Goal: Task Accomplishment & Management: Complete application form

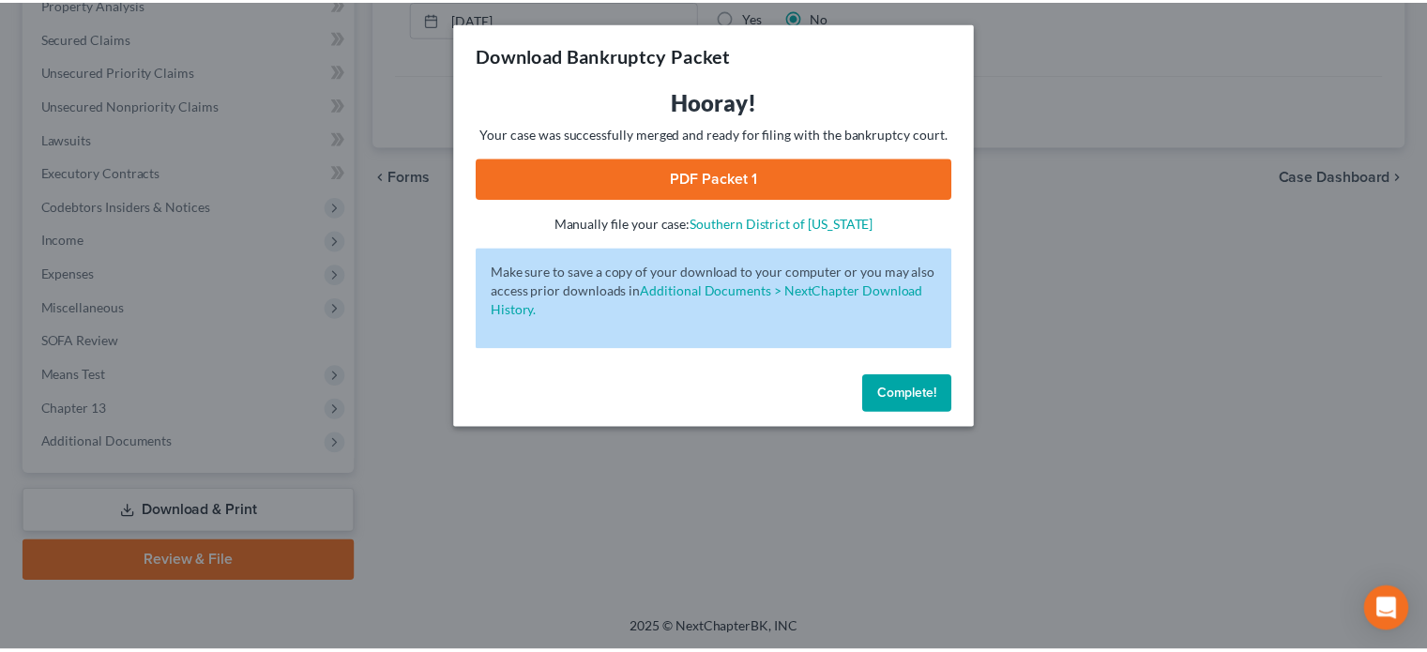
scroll to position [377, 0]
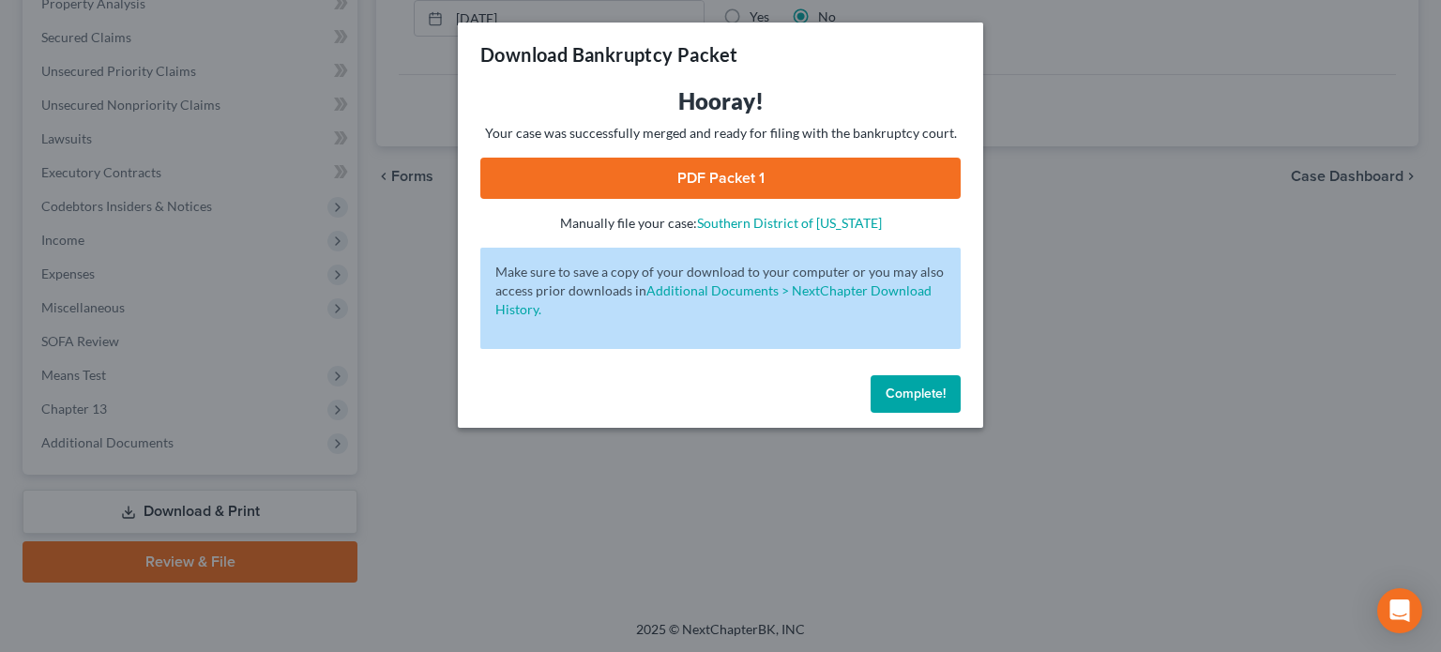
click at [716, 169] on link "PDF Packet 1" at bounding box center [720, 178] width 480 height 41
click at [893, 385] on button "Complete!" at bounding box center [915, 394] width 90 height 38
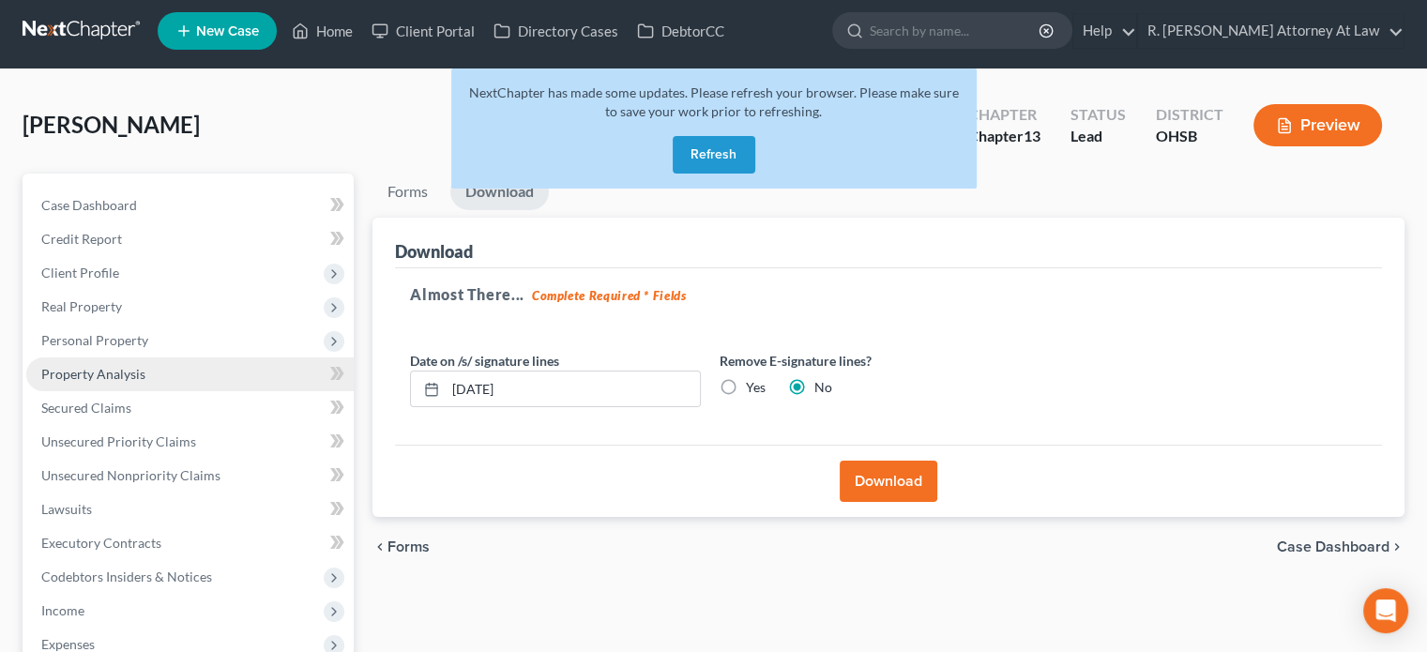
scroll to position [2, 0]
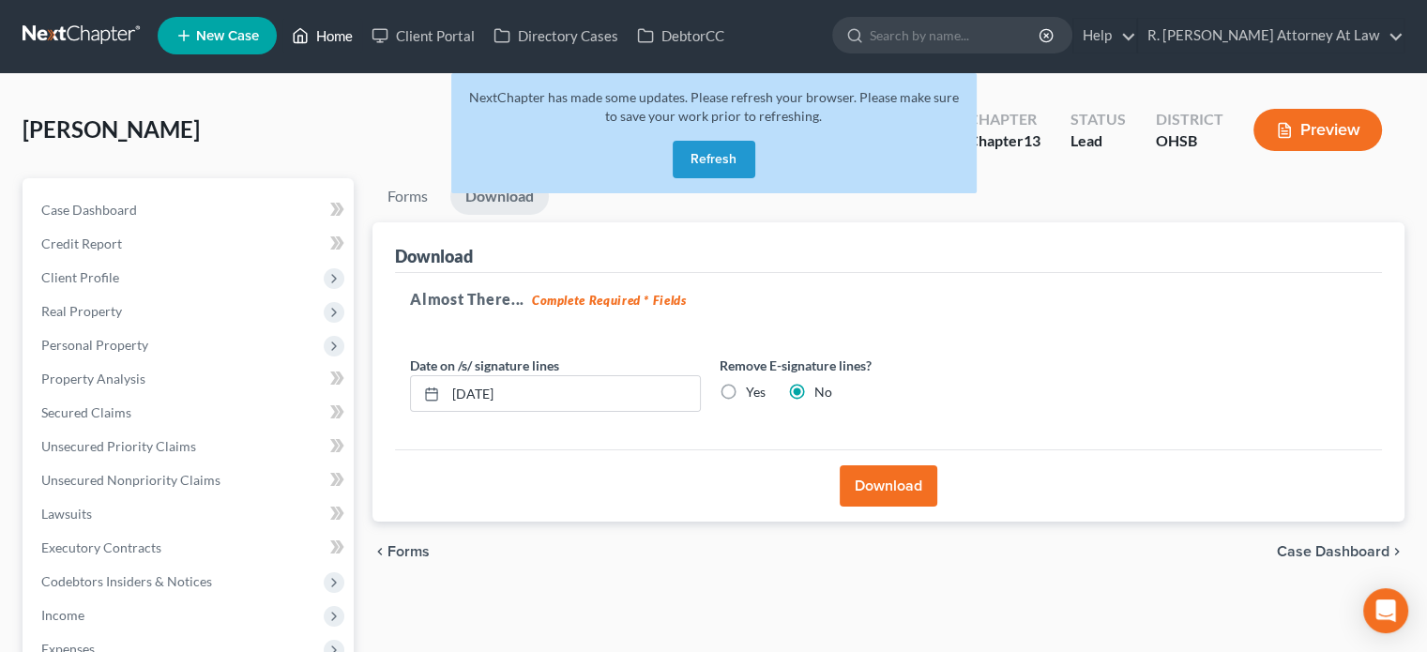
click at [340, 32] on link "Home" at bounding box center [322, 36] width 80 height 34
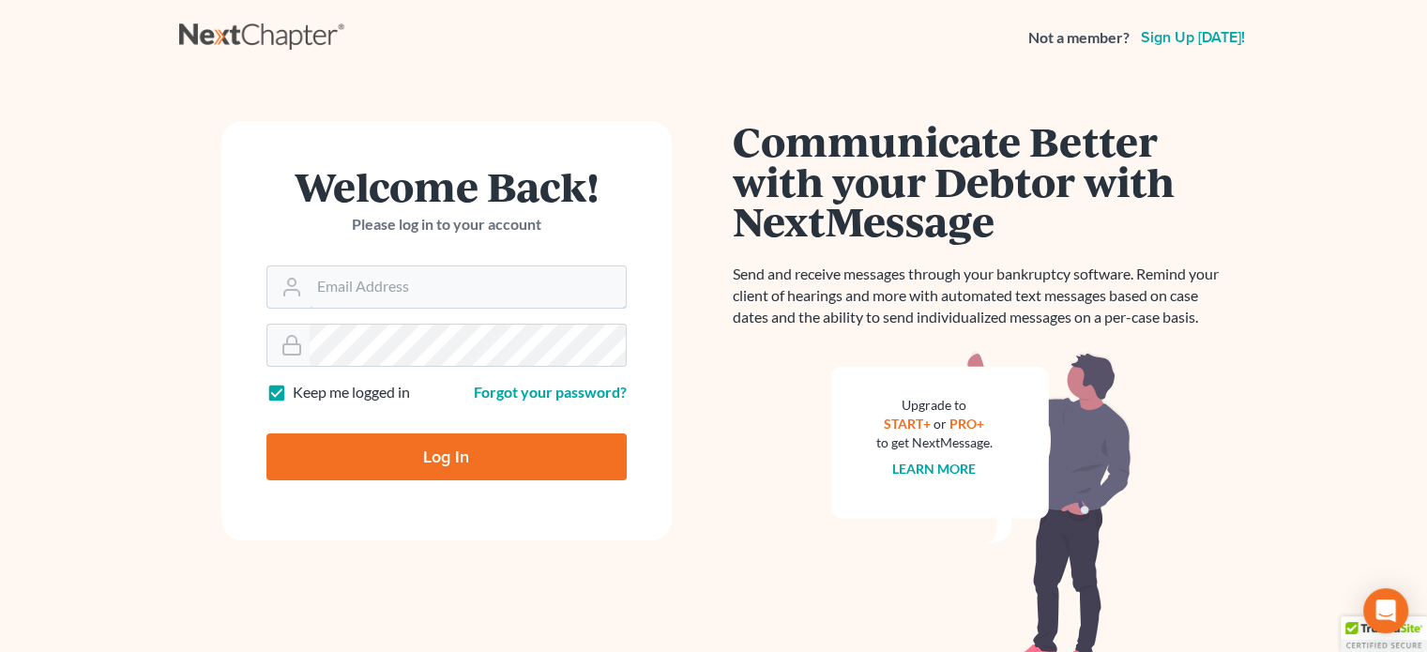
type input "[EMAIL_ADDRESS][DOMAIN_NAME]"
click at [442, 444] on input "Log In" at bounding box center [446, 456] width 360 height 47
type input "Thinking..."
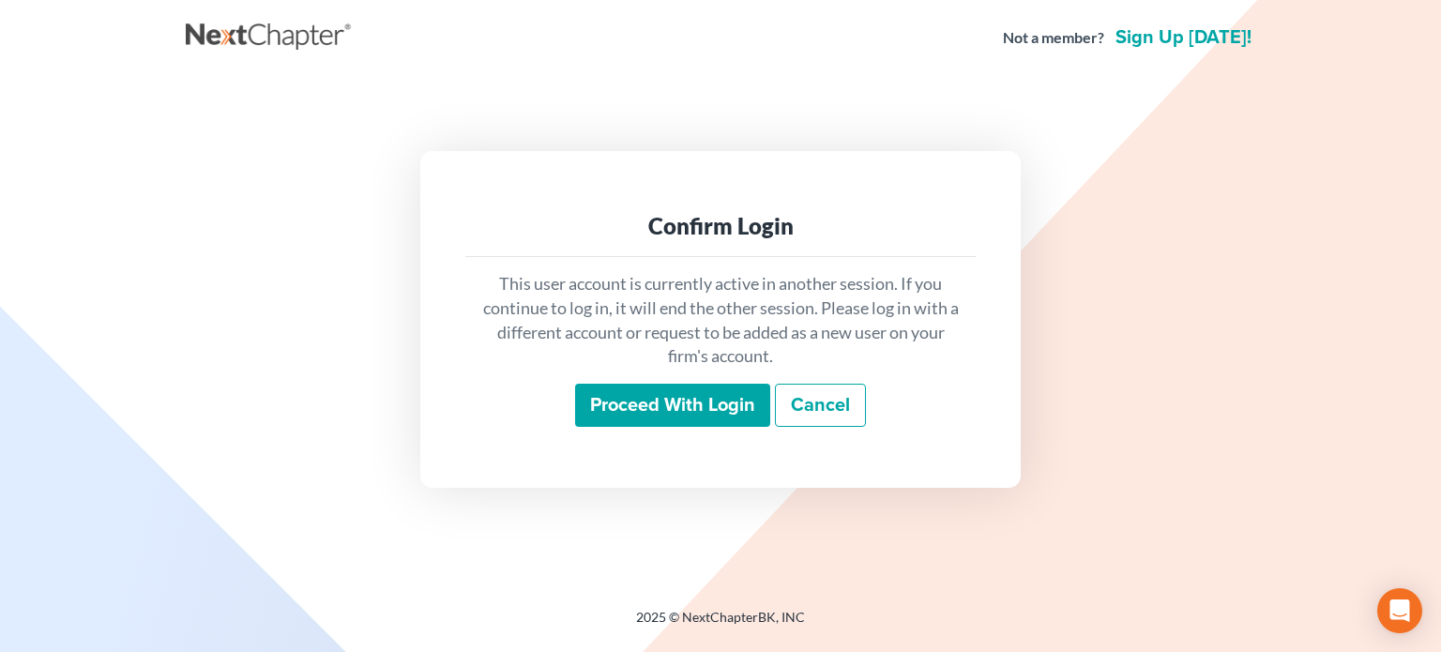
click at [675, 411] on input "Proceed with login" at bounding box center [672, 405] width 195 height 43
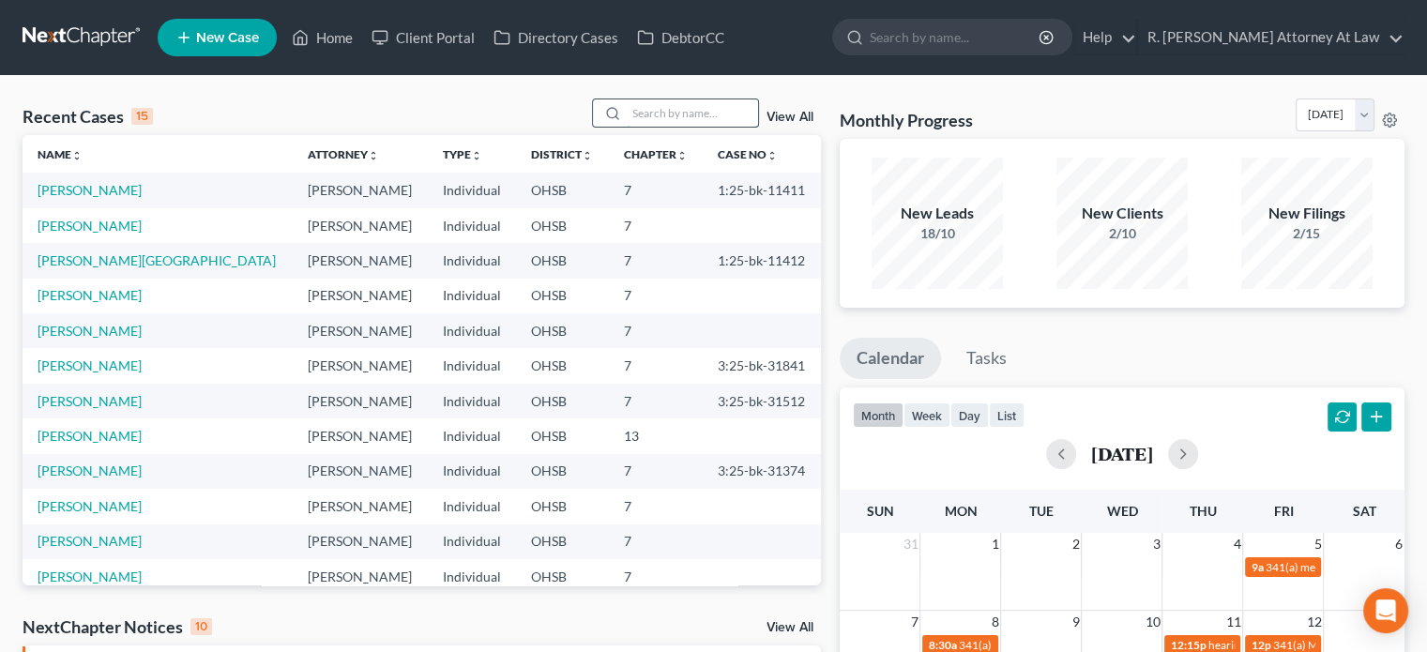
click at [674, 108] on input "search" at bounding box center [692, 112] width 131 height 27
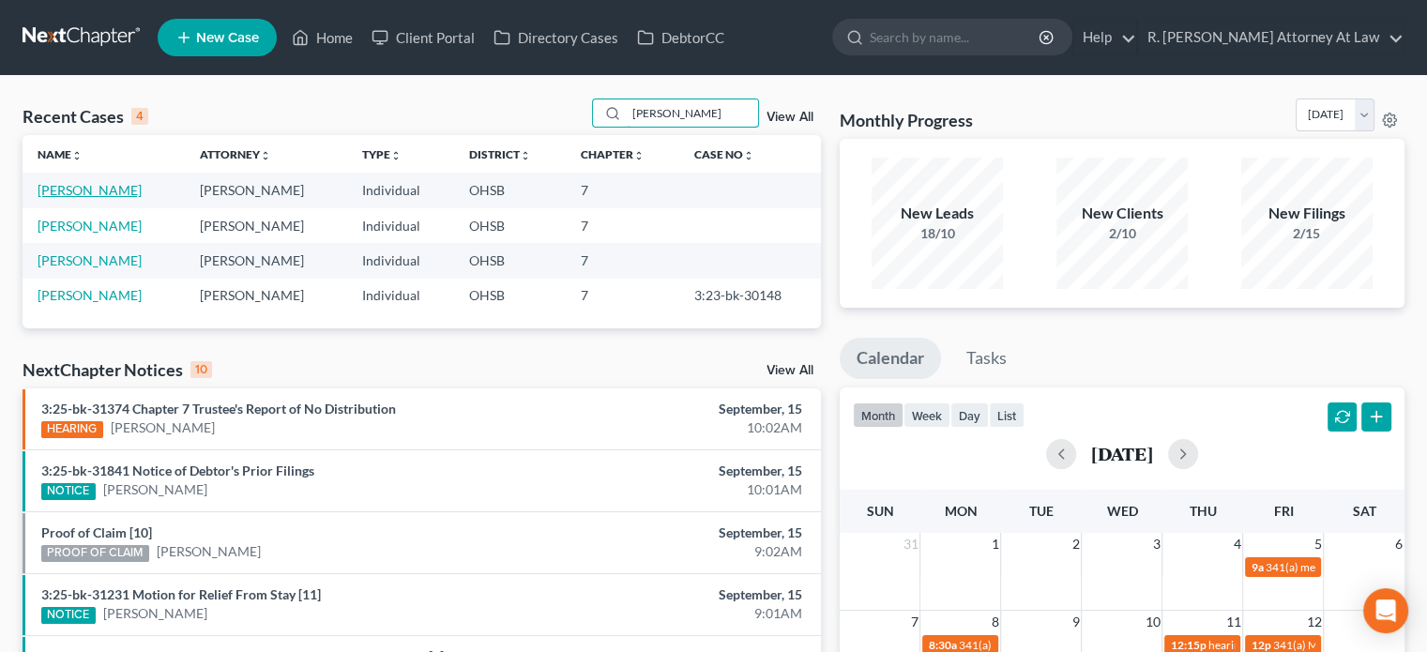
type input "mullin"
click at [64, 186] on link "Mullin, Jacob" at bounding box center [90, 190] width 104 height 16
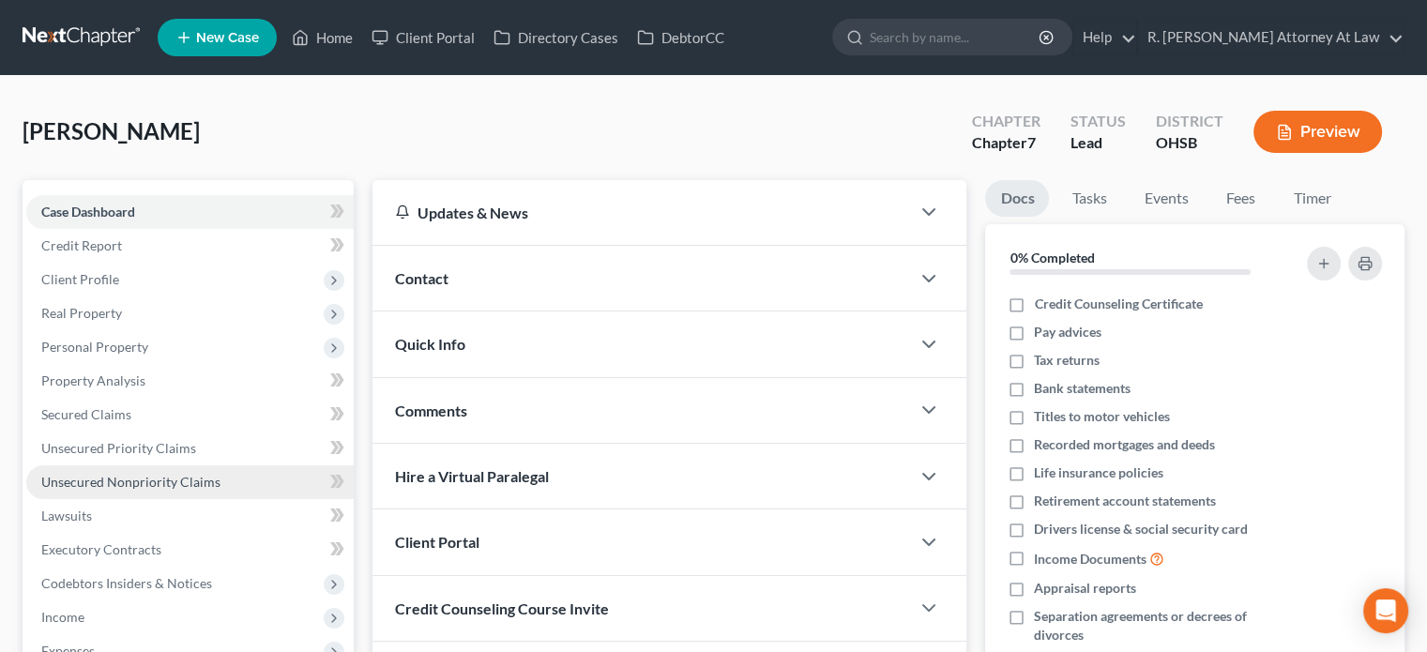
click at [128, 476] on span "Unsecured Nonpriority Claims" at bounding box center [130, 482] width 179 height 16
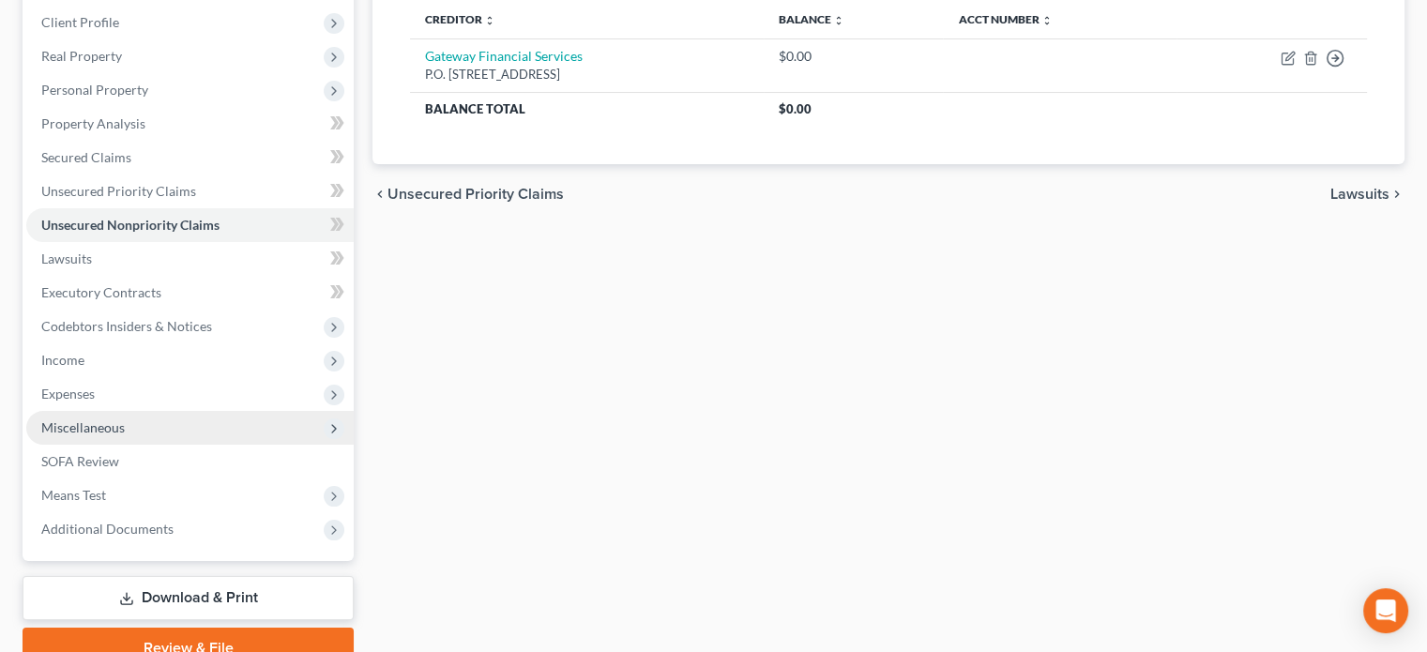
scroll to position [281, 0]
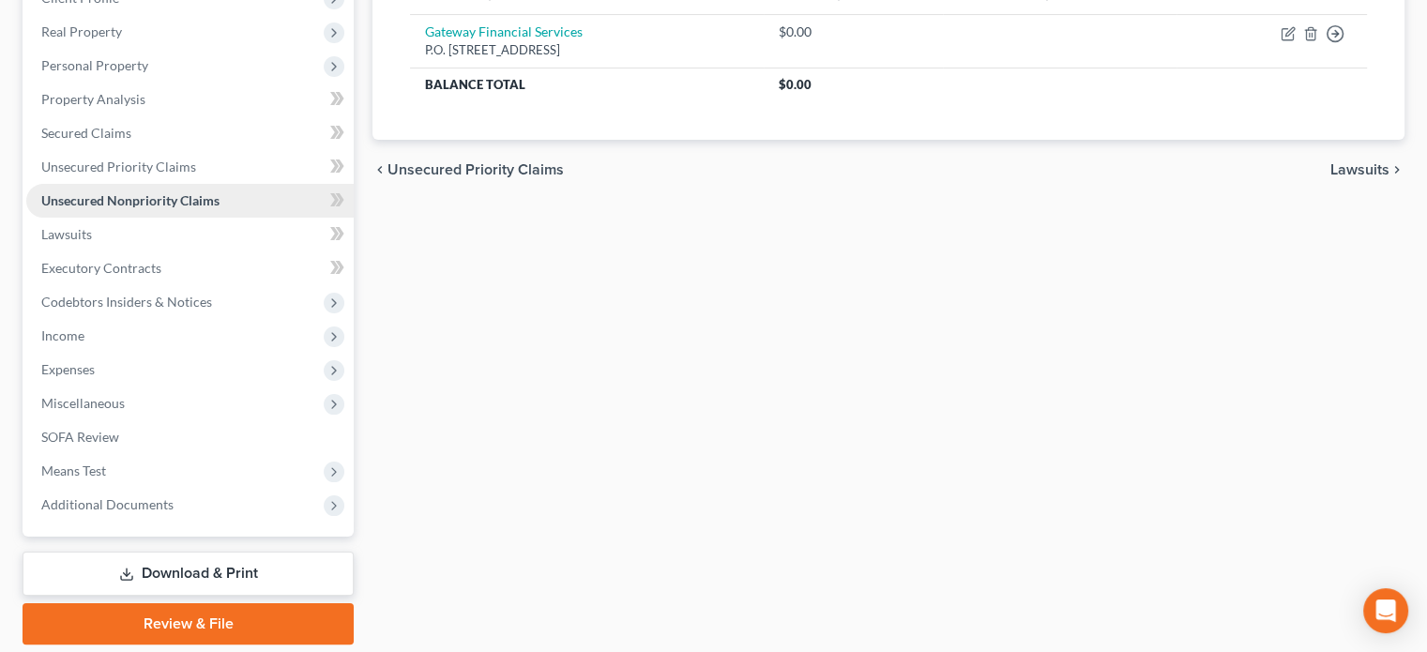
click at [83, 194] on span "Unsecured Nonpriority Claims" at bounding box center [130, 200] width 178 height 16
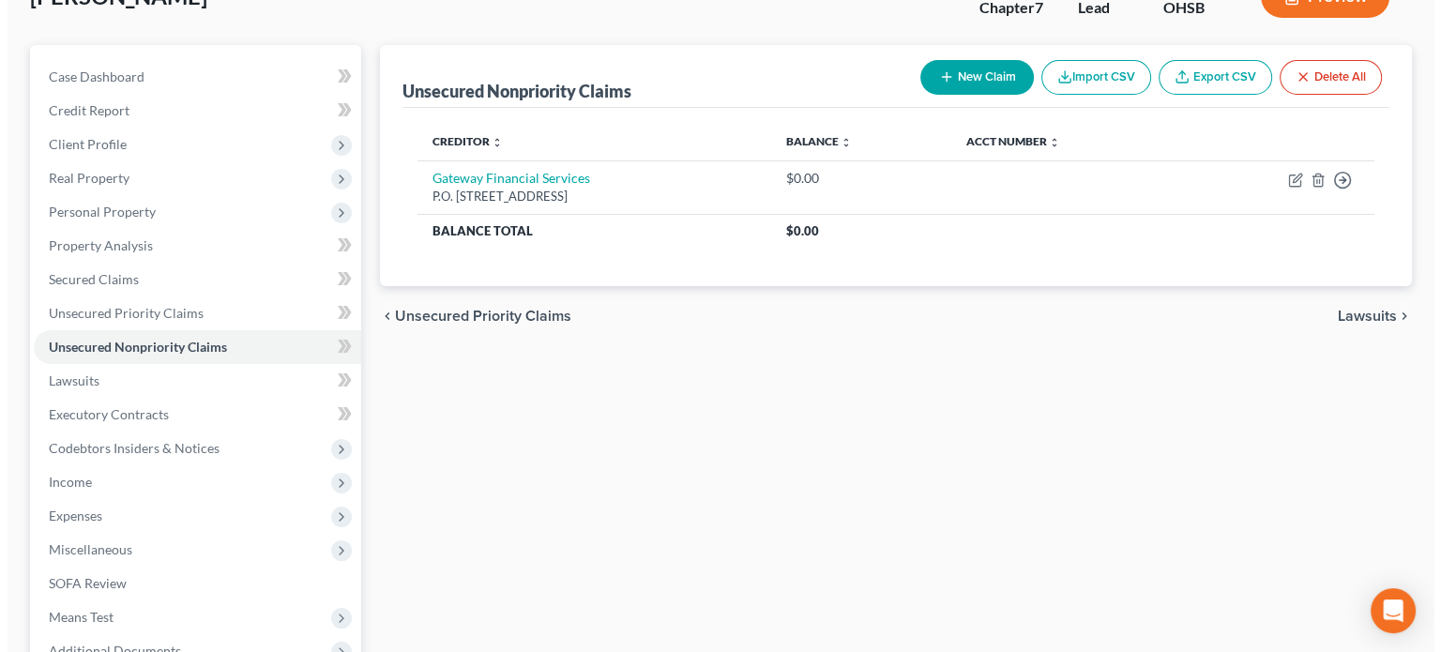
scroll to position [0, 0]
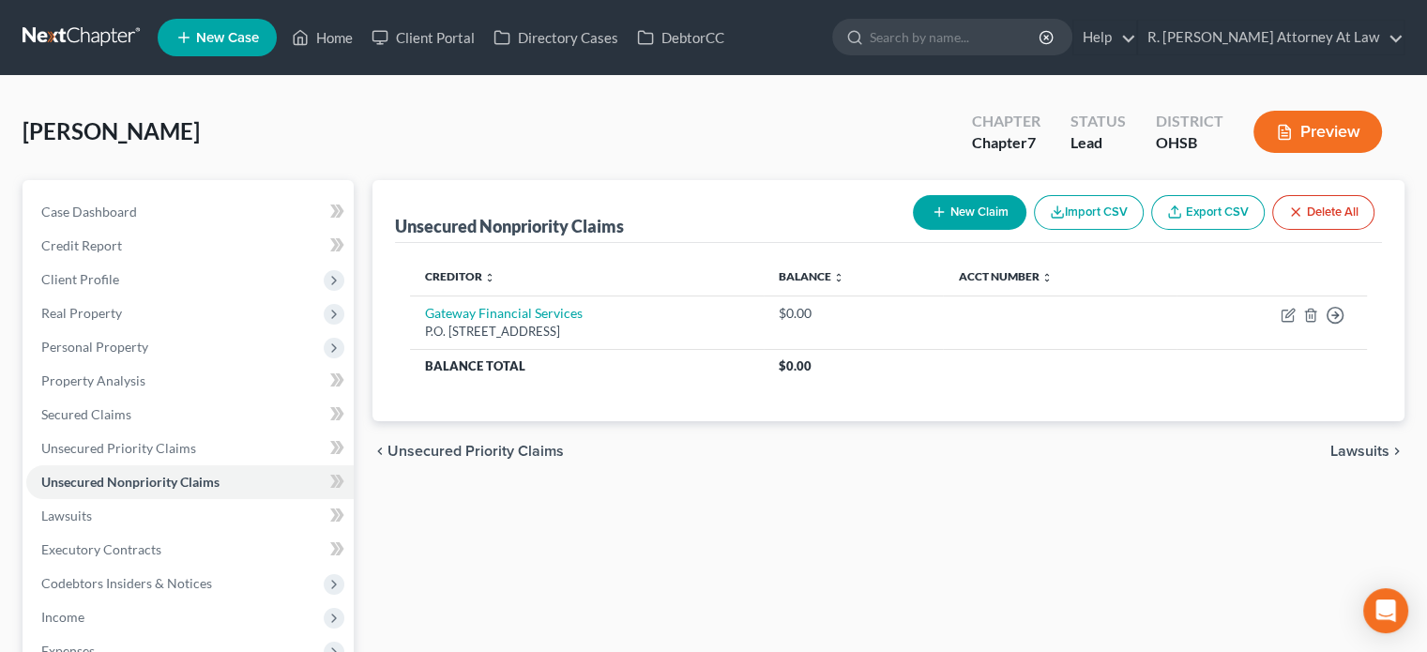
click at [946, 209] on button "New Claim" at bounding box center [970, 212] width 114 height 35
select select "0"
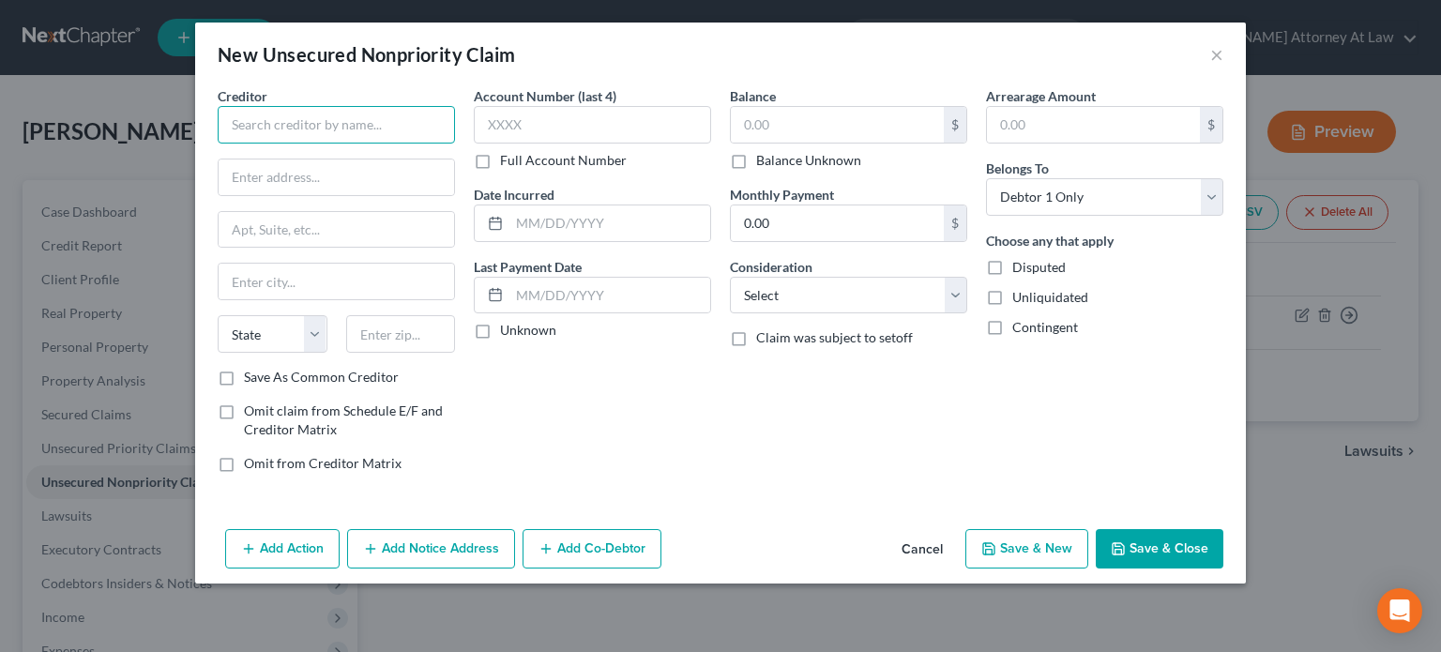
click at [331, 119] on input "text" at bounding box center [336, 125] width 237 height 38
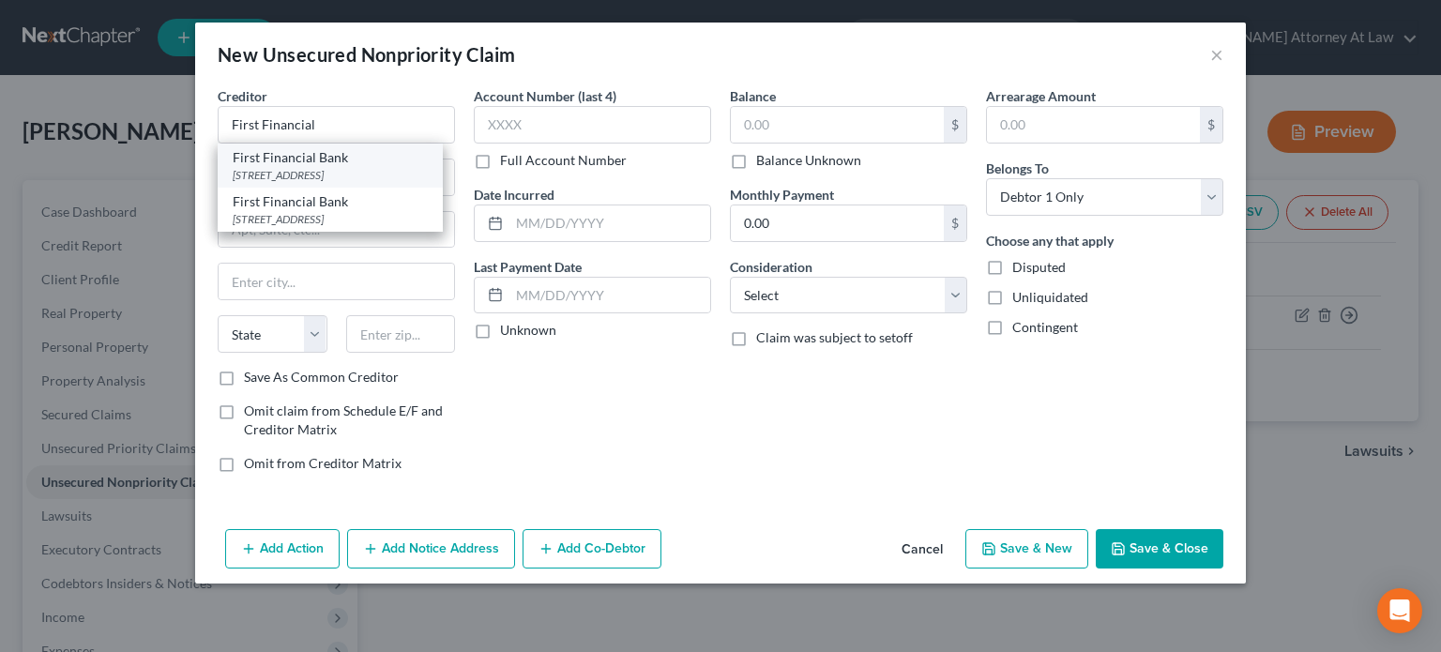
click at [311, 171] on div "225 Pictoria Drive Suite 700, Cincinnati, OH 45246" at bounding box center [330, 175] width 195 height 16
type input "First Financial Bank"
type input "225 Pictoria Drive"
type input "Suite 700"
type input "Cincinnati"
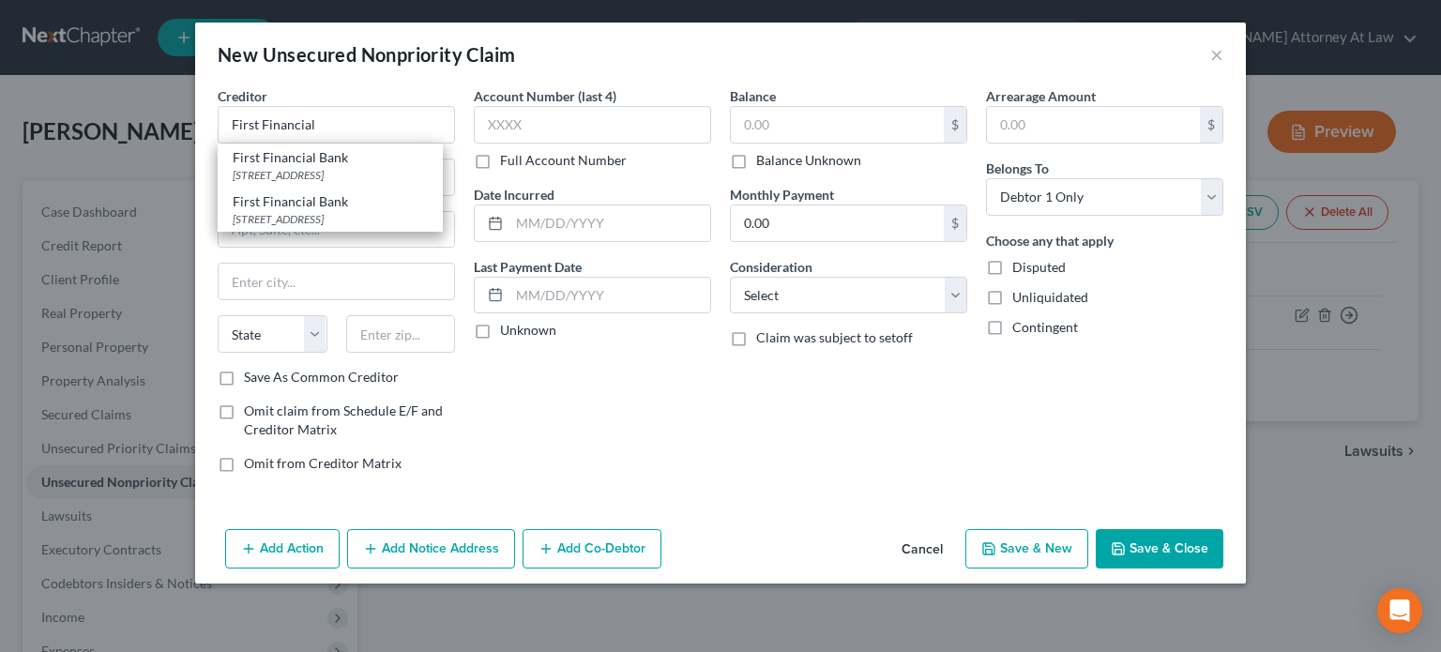
select select "36"
type input "45246"
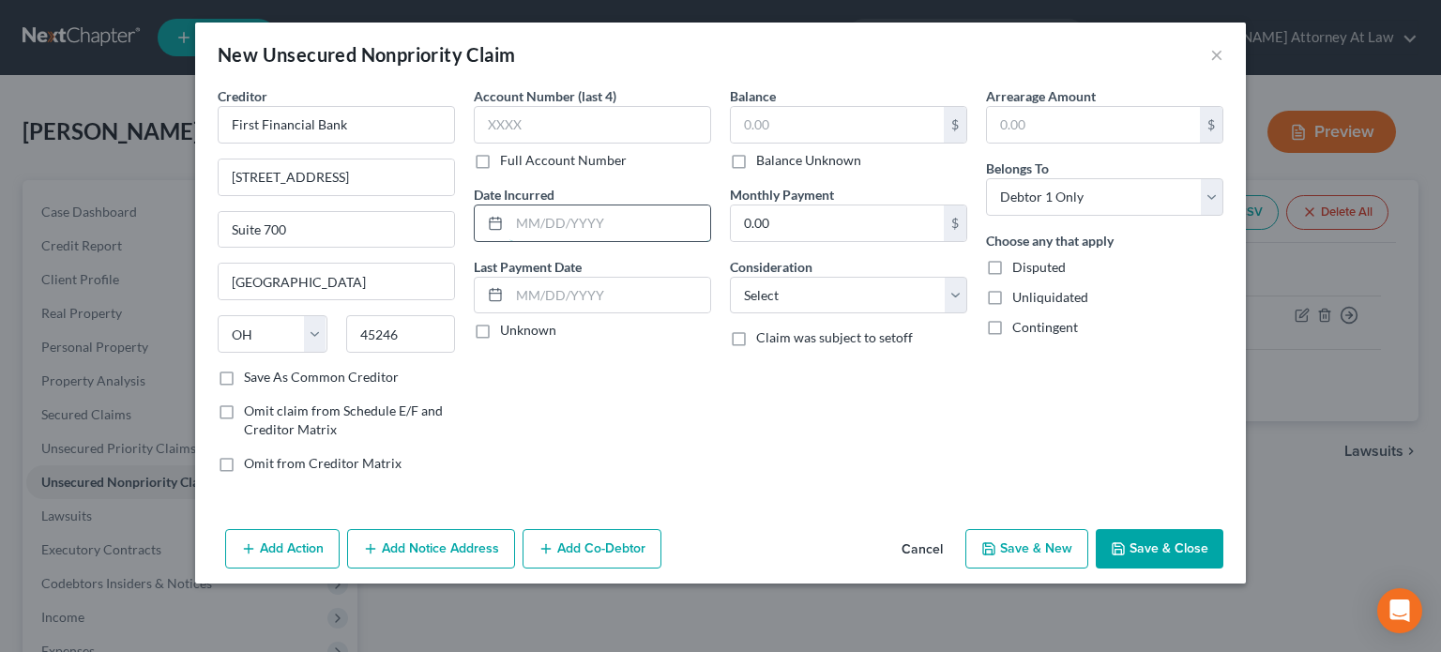
drag, startPoint x: 548, startPoint y: 223, endPoint x: 756, endPoint y: 145, distance: 222.3
click at [550, 223] on input "text" at bounding box center [609, 223] width 201 height 36
click at [774, 129] on input "text" at bounding box center [837, 125] width 213 height 36
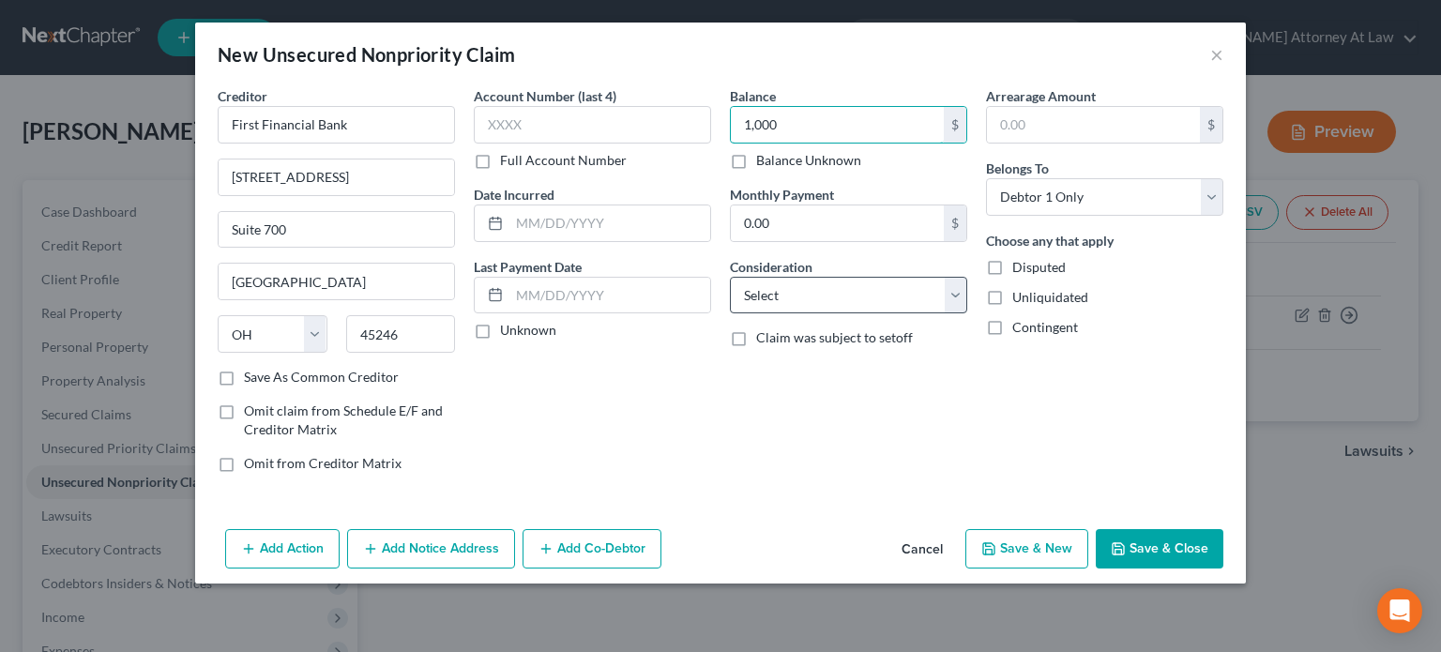
type input "1,000"
click at [829, 295] on select "Select Cable / Satellite Services Collection Agency Credit Card Debt Debt Couns…" at bounding box center [848, 296] width 237 height 38
select select "10"
click at [730, 277] on select "Select Cable / Satellite Services Collection Agency Credit Card Debt Debt Couns…" at bounding box center [848, 296] width 237 height 38
click at [564, 225] on input "text" at bounding box center [609, 223] width 201 height 36
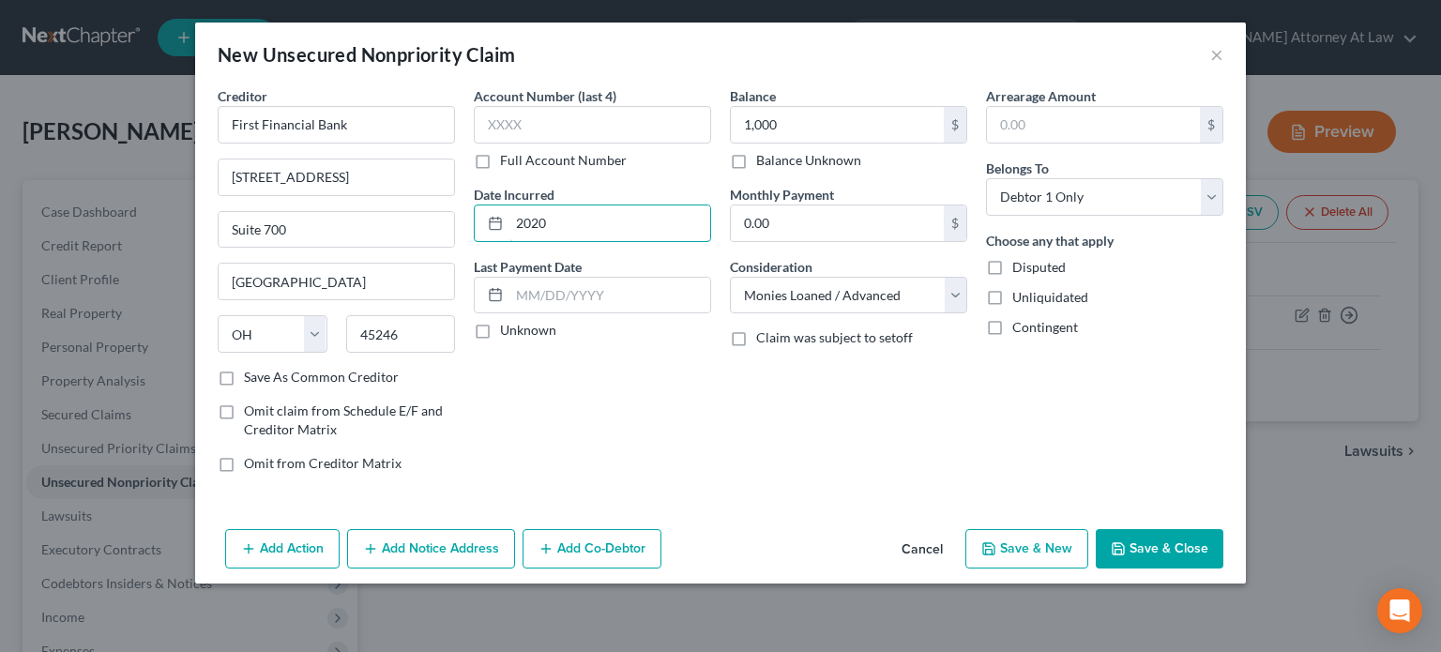
type input "2020"
click at [390, 543] on button "Add Notice Address" at bounding box center [431, 548] width 168 height 39
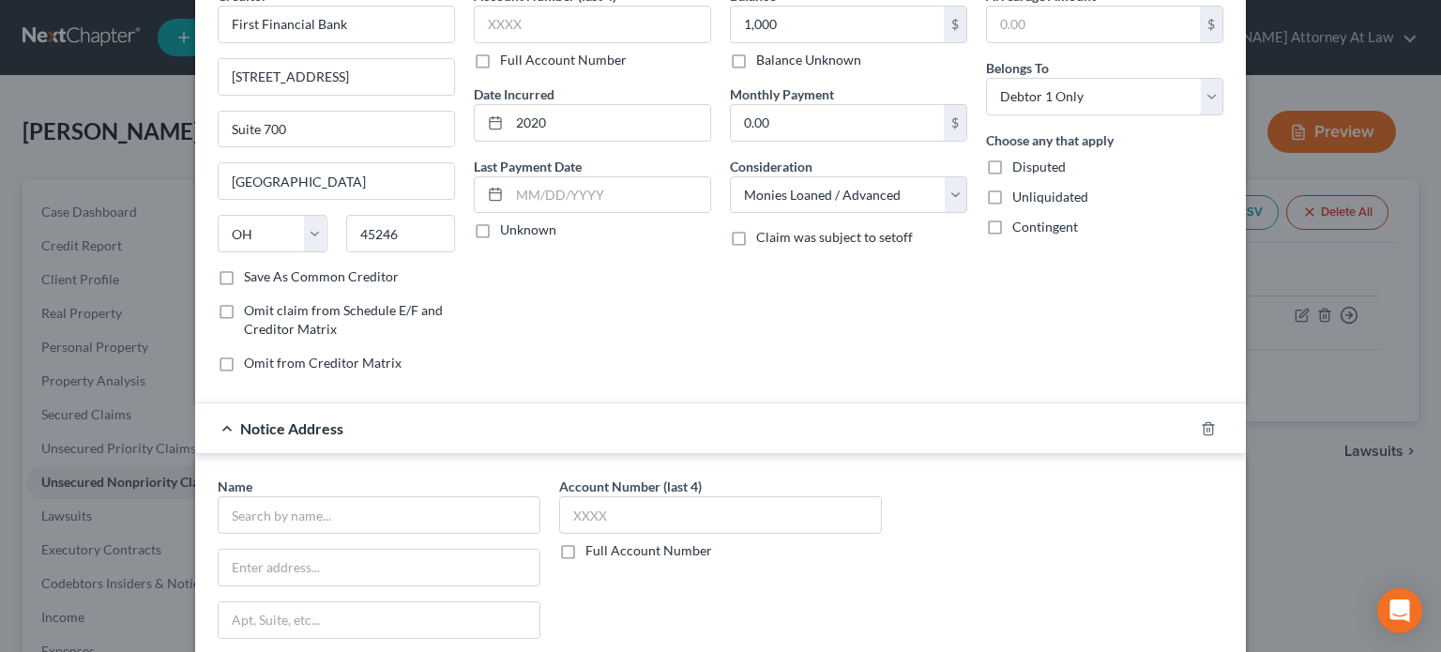
scroll to position [281, 0]
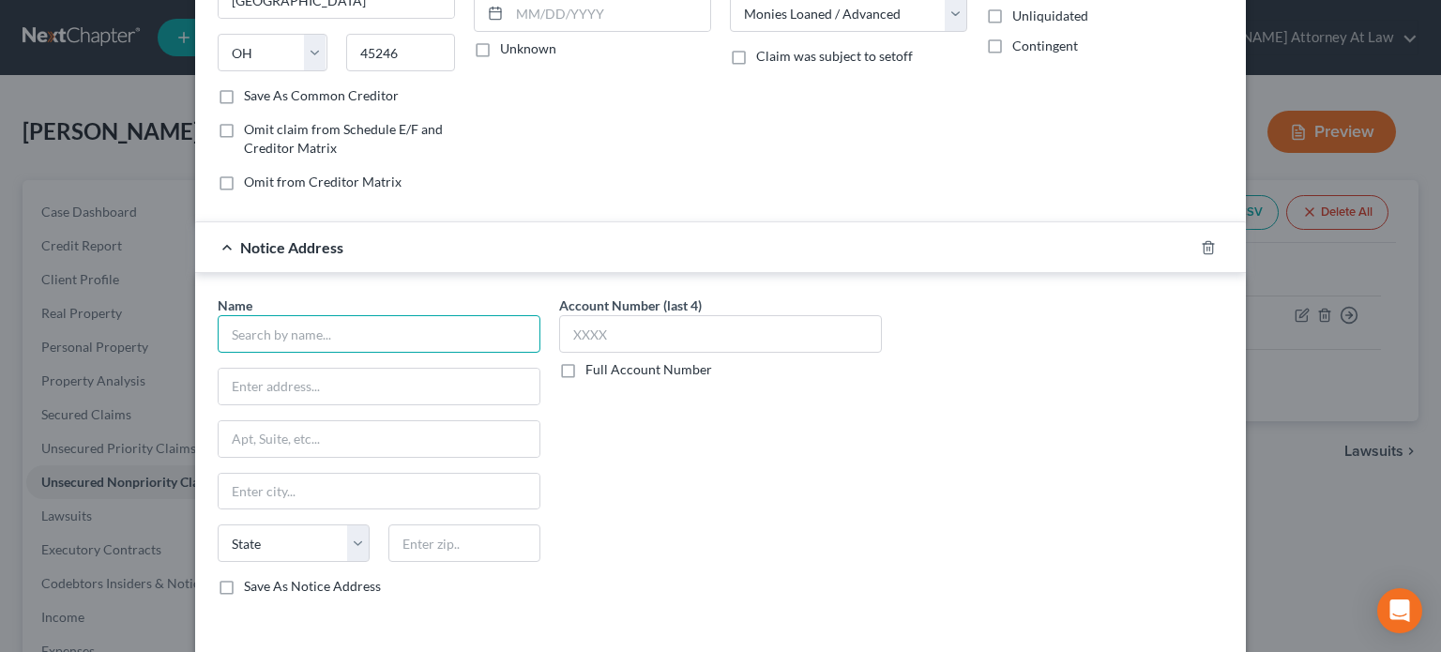
click at [280, 322] on input "text" at bounding box center [379, 334] width 323 height 38
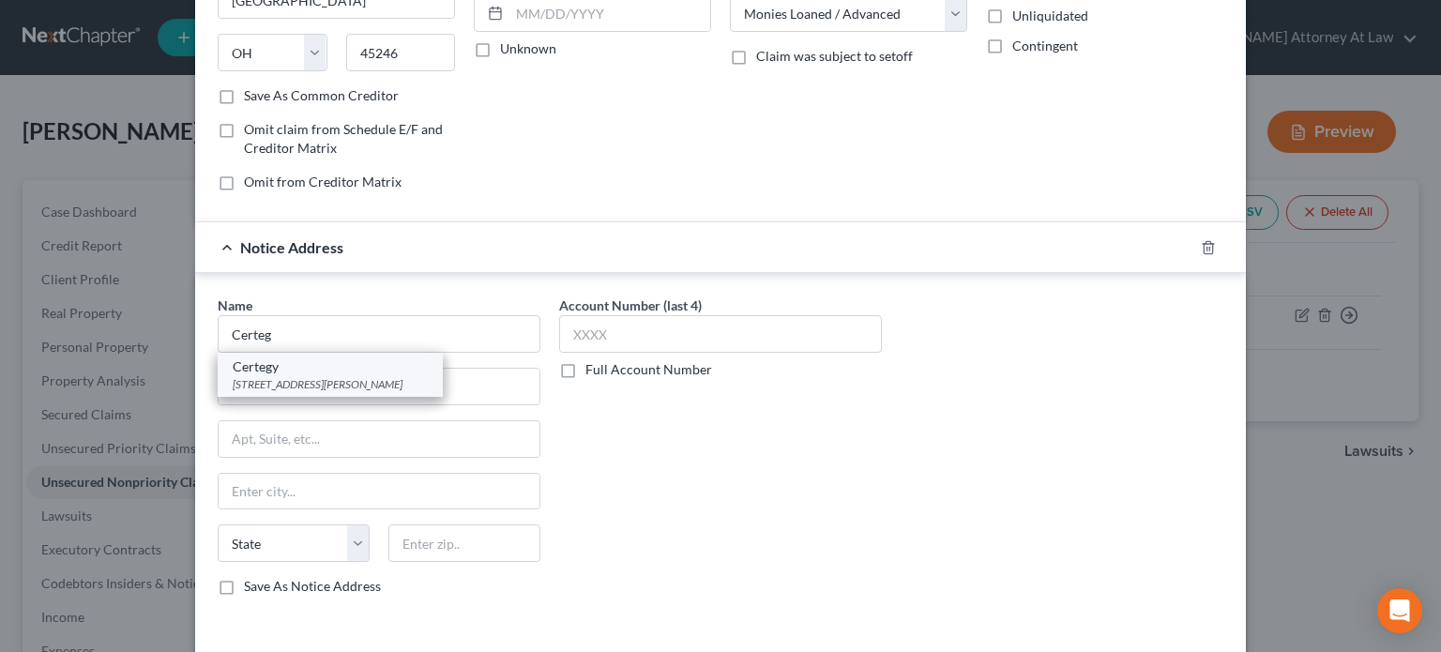
click at [274, 382] on div "11720 Amber Park Drive, Alpharetta, GA 30004" at bounding box center [330, 384] width 195 height 16
type input "Certegy"
type input "11720 Amber Park Drive"
type input "Alpharetta"
select select "10"
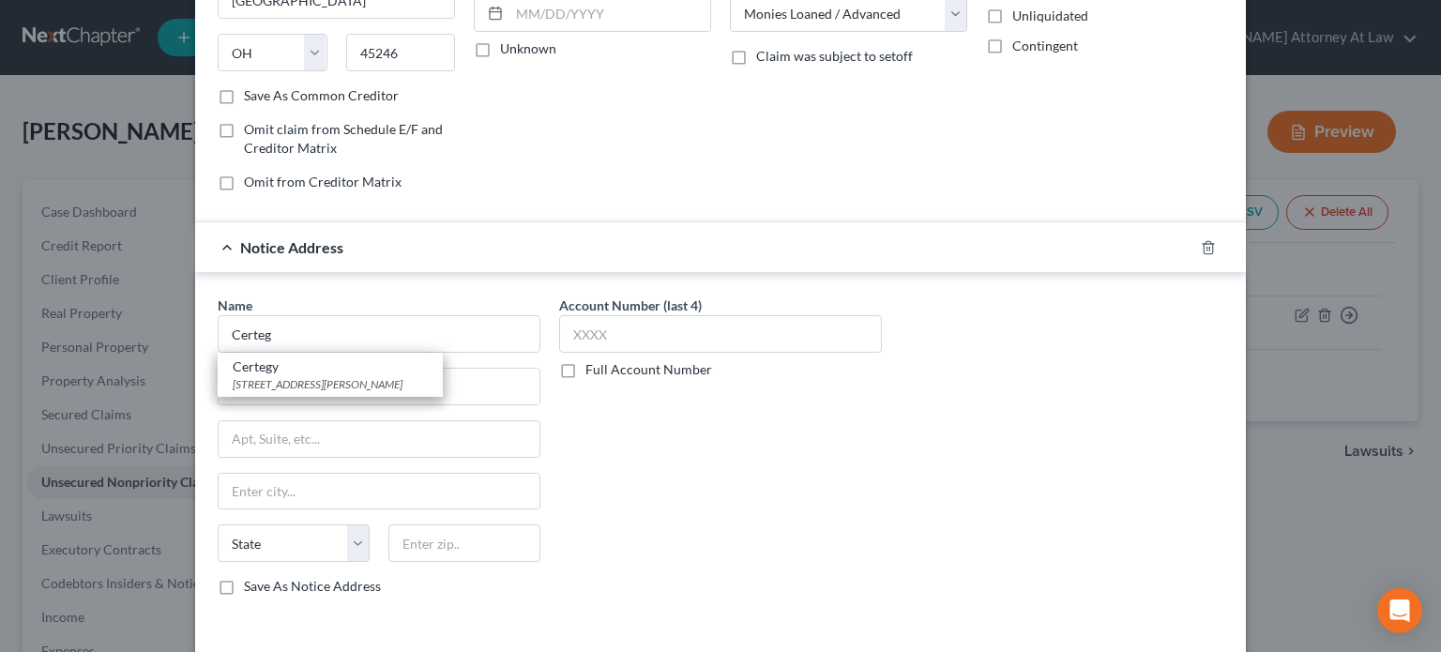
type input "30004"
click at [292, 341] on input "Certegy" at bounding box center [379, 334] width 323 height 38
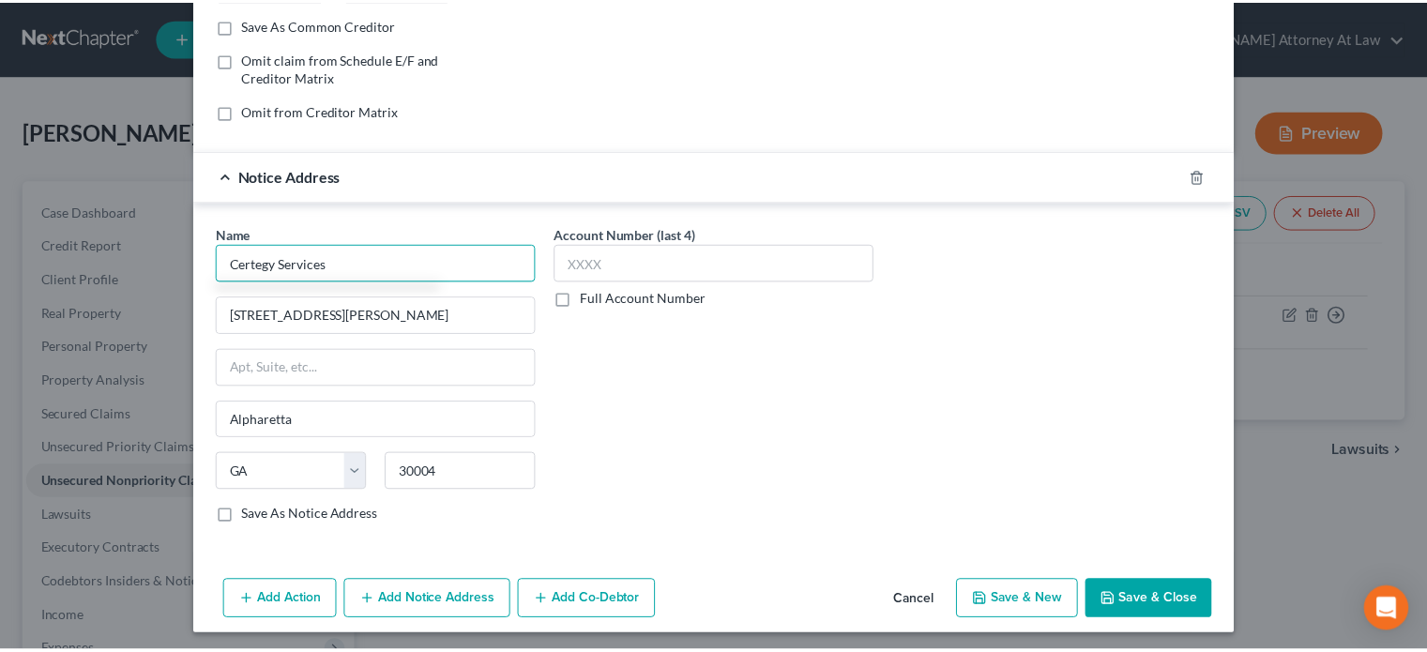
scroll to position [354, 0]
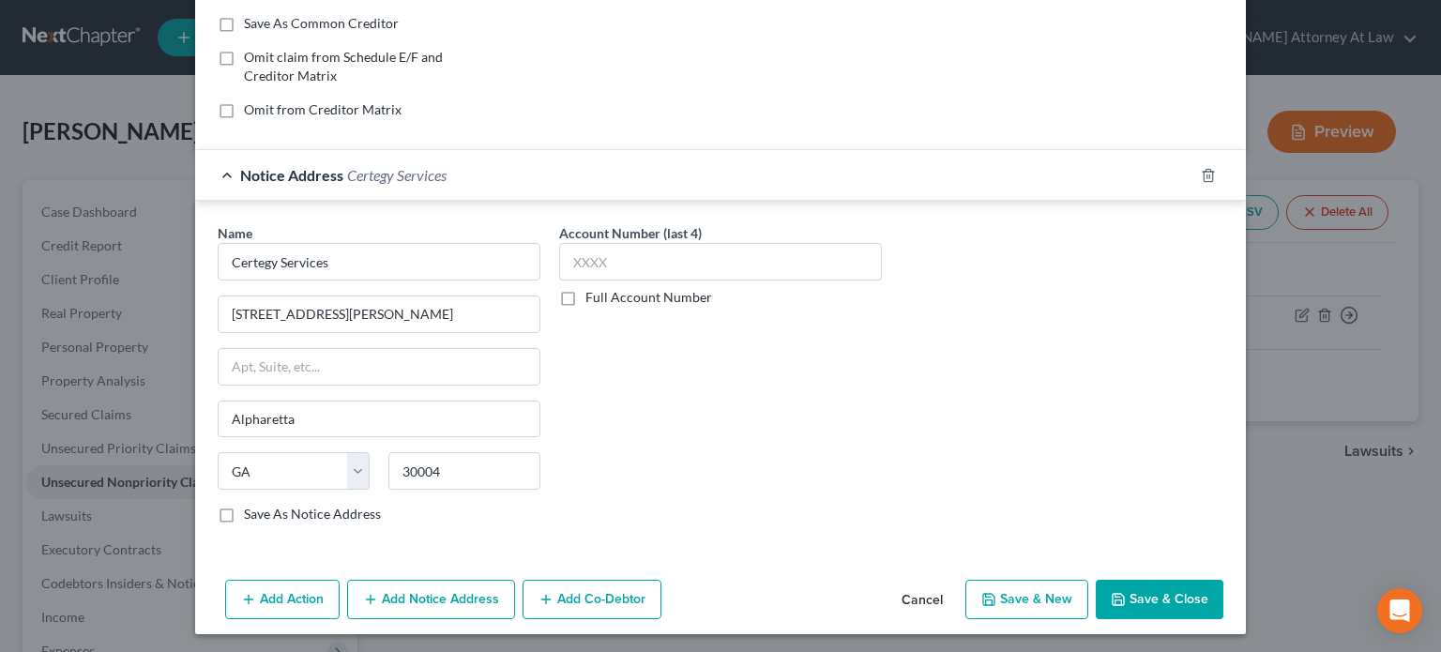
click at [1137, 589] on button "Save & Close" at bounding box center [1160, 599] width 128 height 39
type input "Certegy Services"
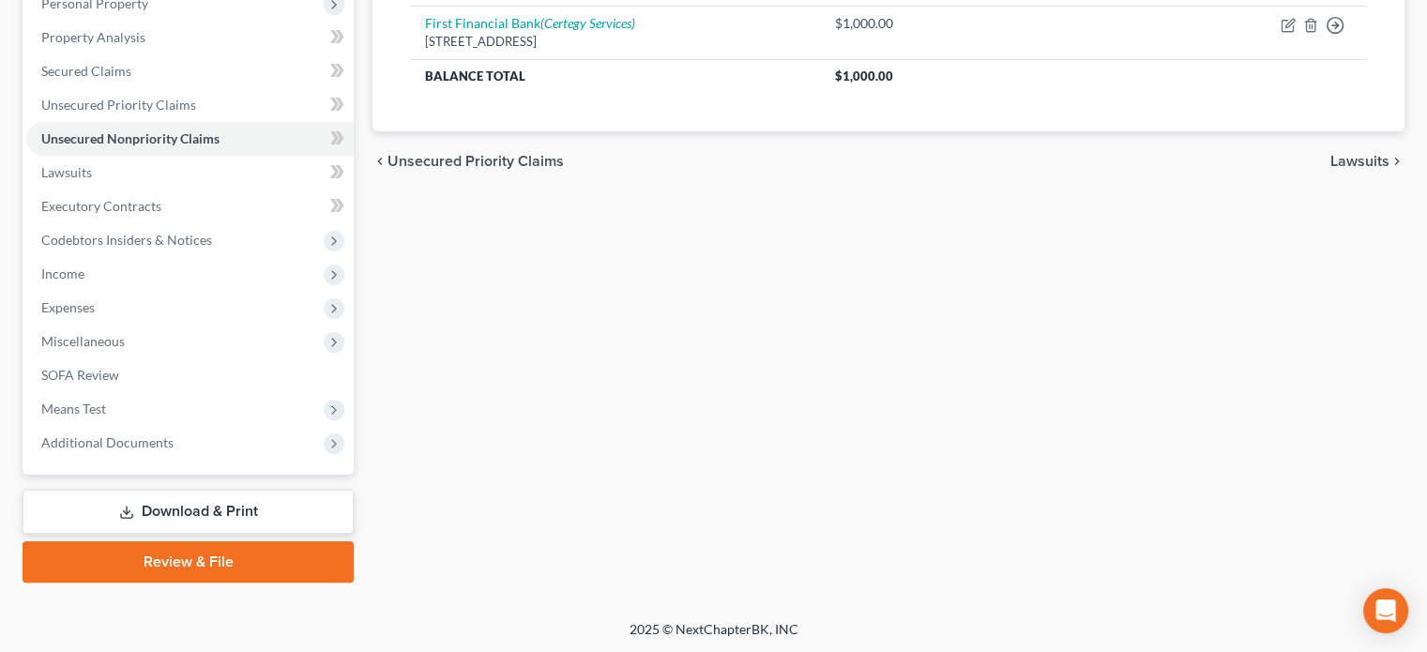
scroll to position [0, 0]
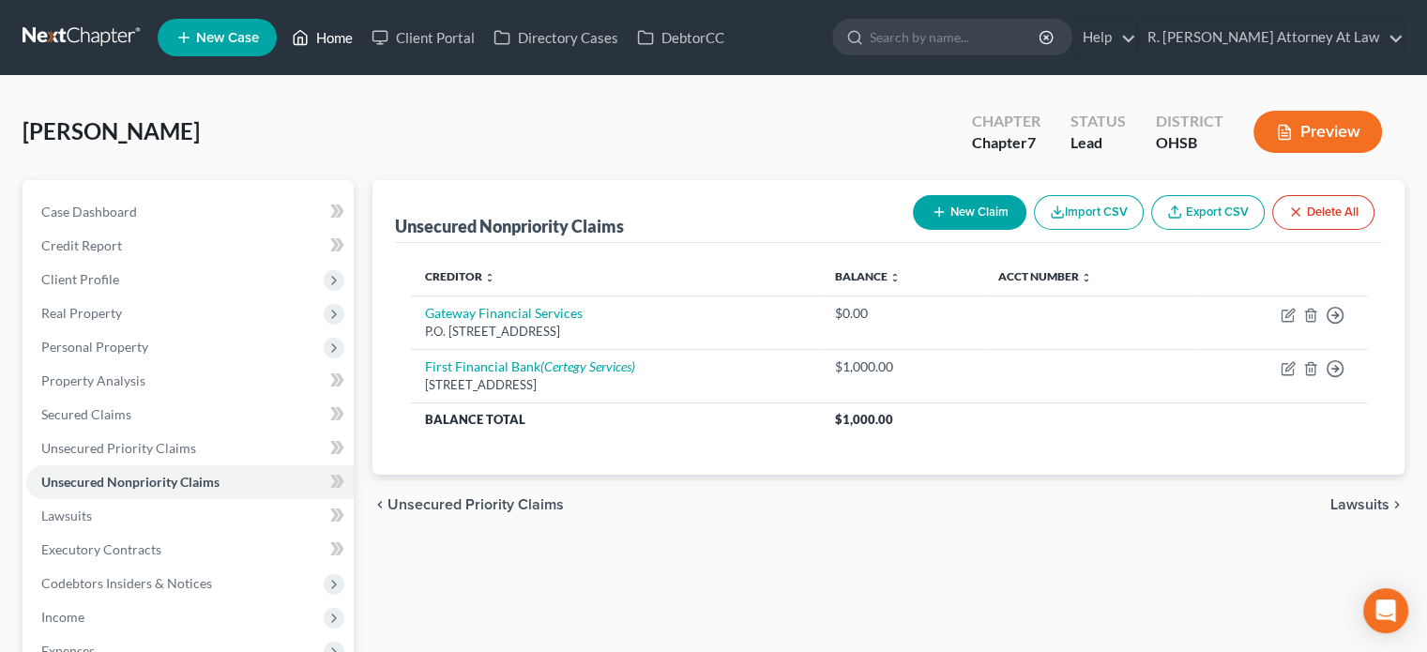
click at [333, 34] on link "Home" at bounding box center [322, 38] width 80 height 34
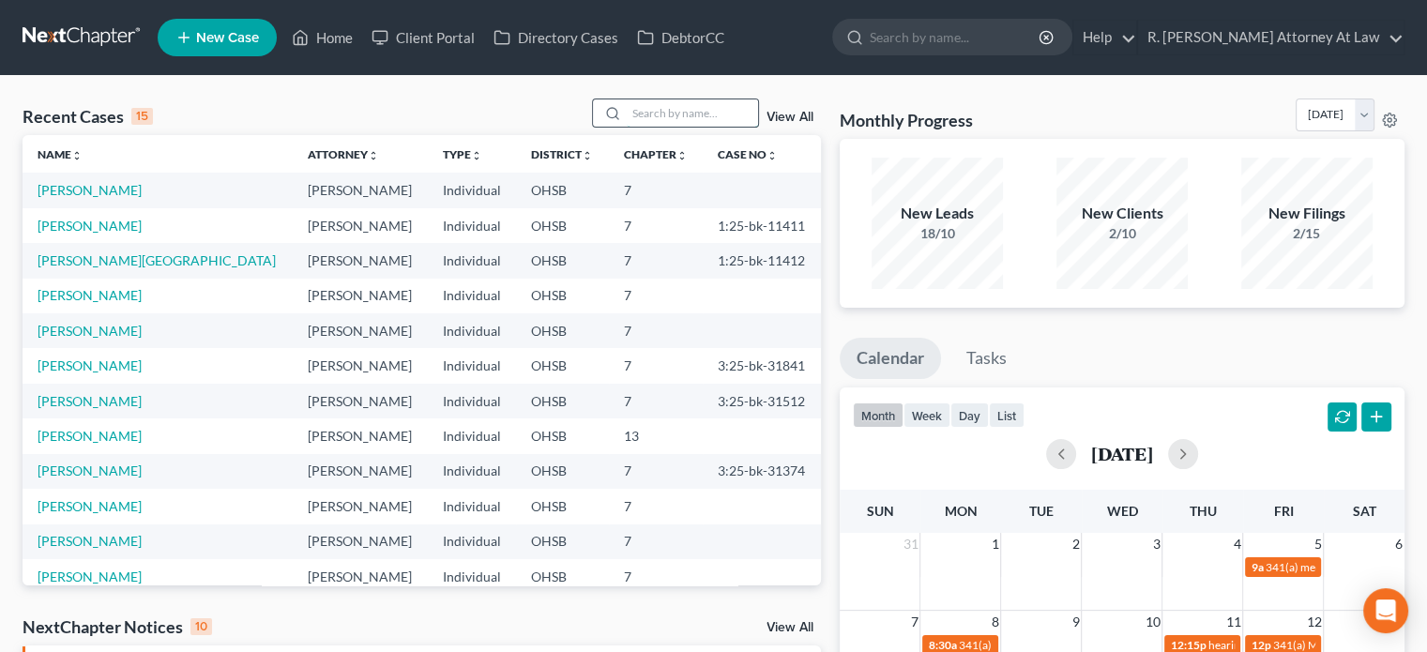
click at [630, 112] on input "search" at bounding box center [692, 112] width 131 height 27
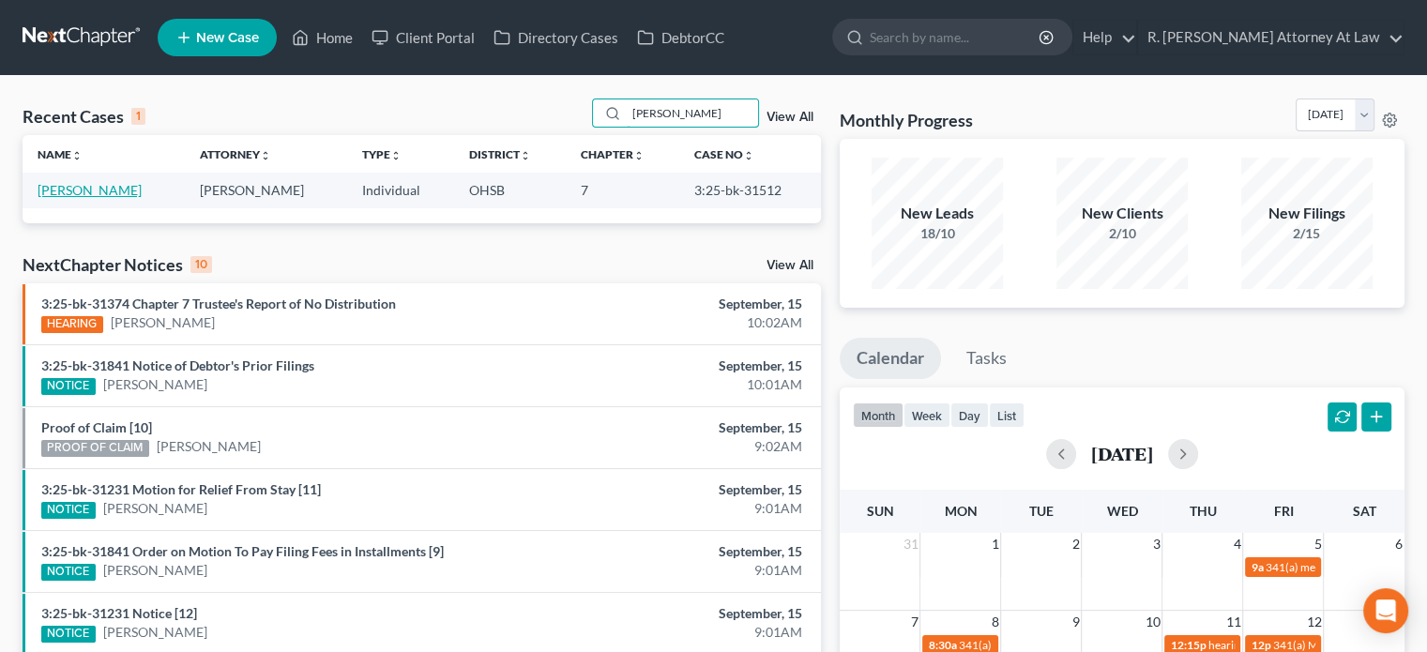
type input "doyl"
click at [53, 190] on link "Doyle, Erin" at bounding box center [90, 190] width 104 height 16
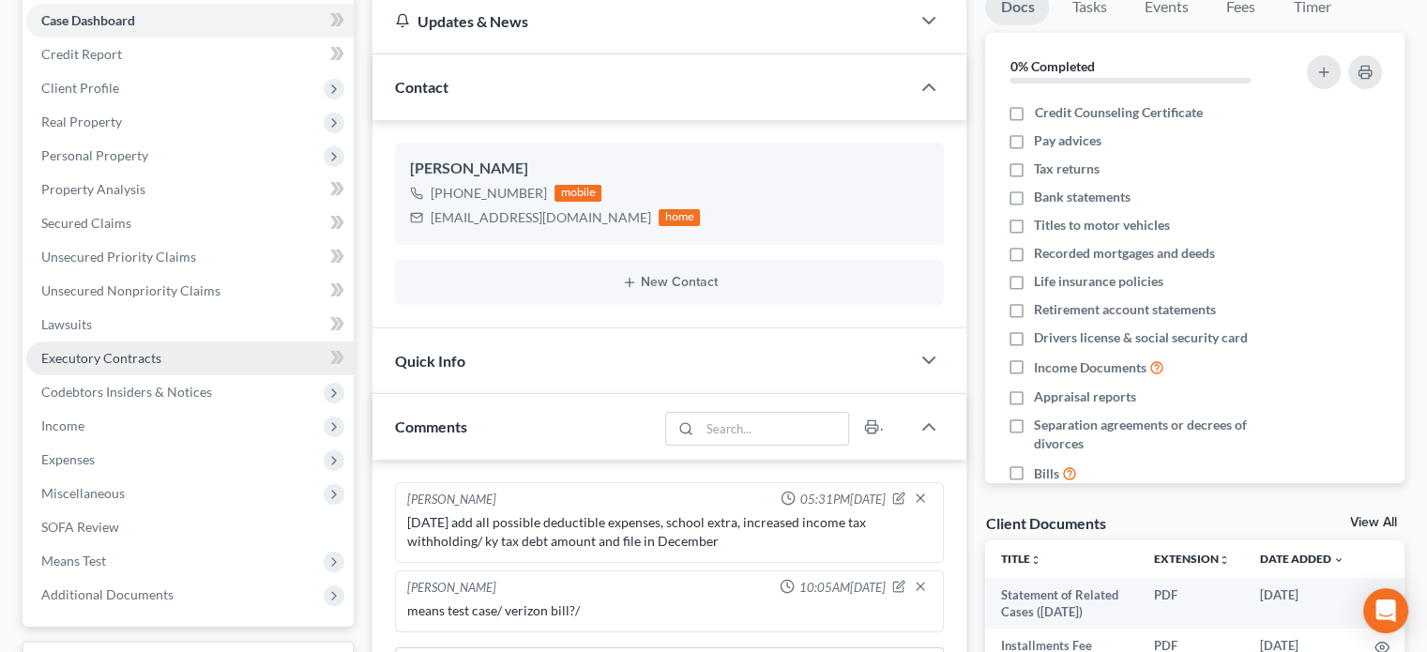
scroll to position [188, 0]
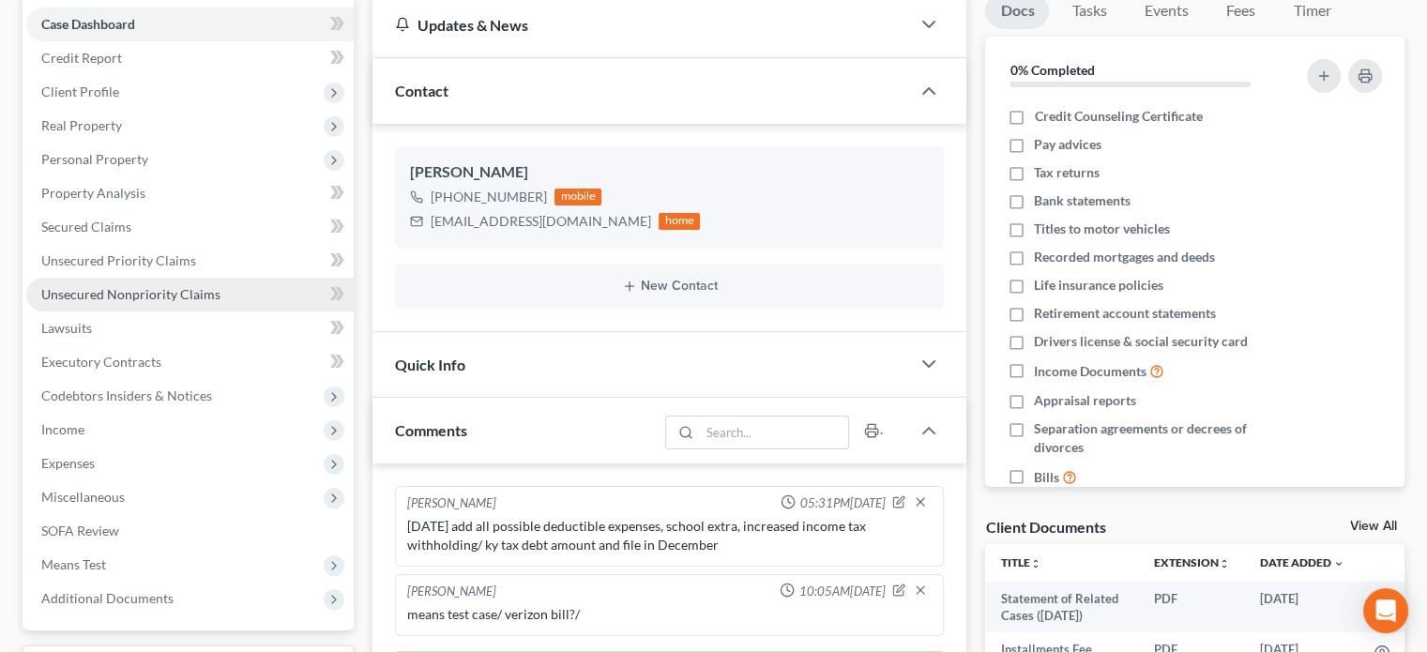
click at [73, 291] on span "Unsecured Nonpriority Claims" at bounding box center [130, 294] width 179 height 16
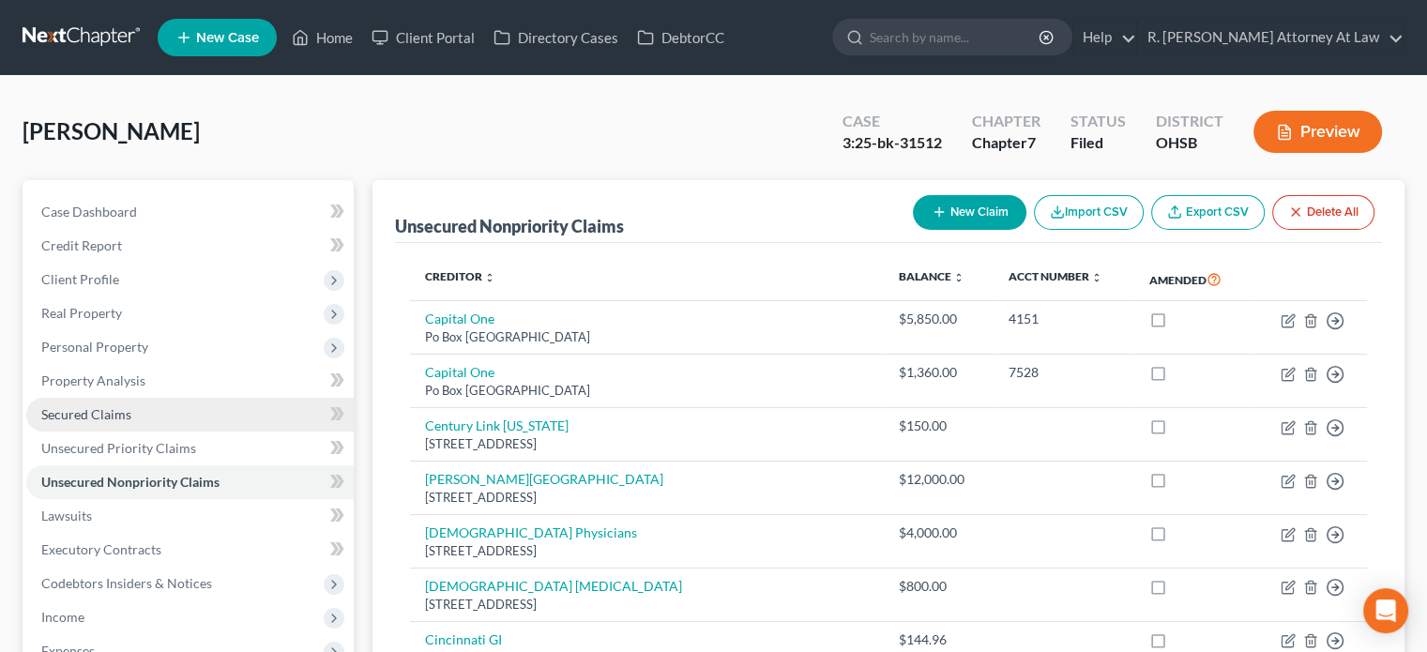
click at [56, 418] on span "Secured Claims" at bounding box center [86, 414] width 90 height 16
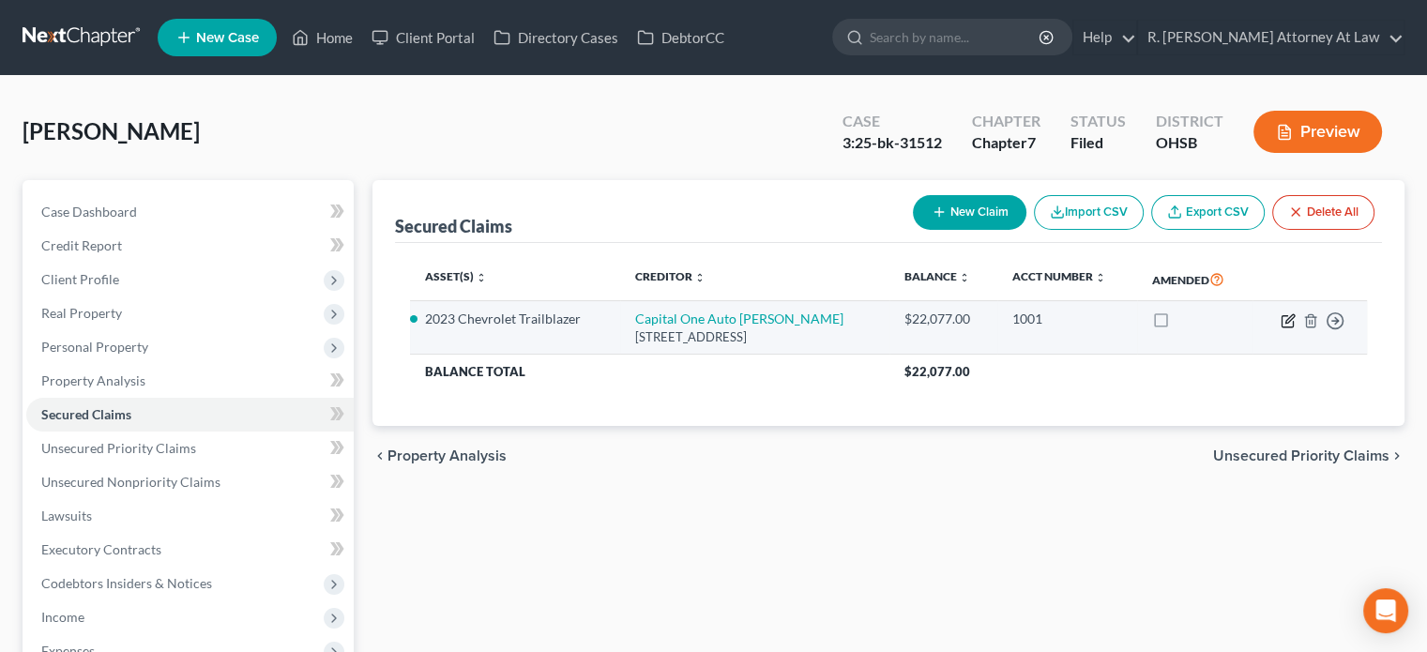
click at [1291, 319] on icon "button" at bounding box center [1287, 320] width 15 height 15
select select "45"
select select "11"
select select "2"
select select "0"
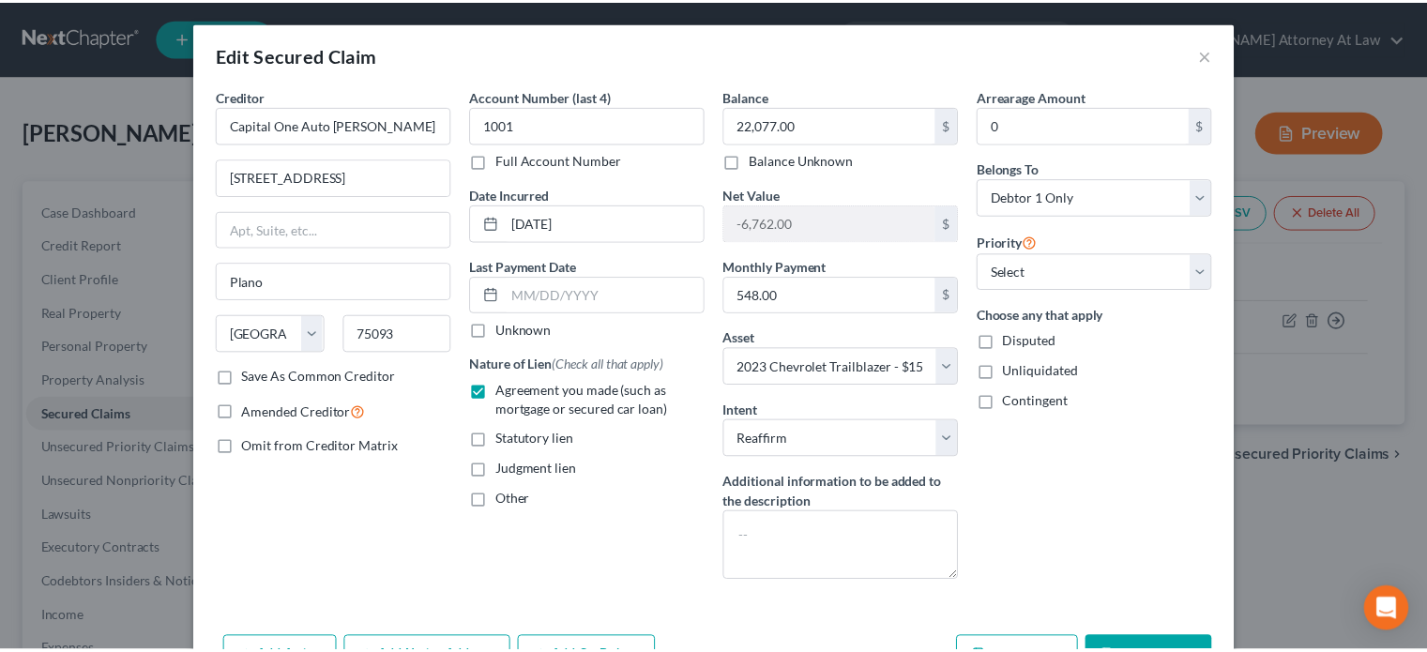
scroll to position [75, 0]
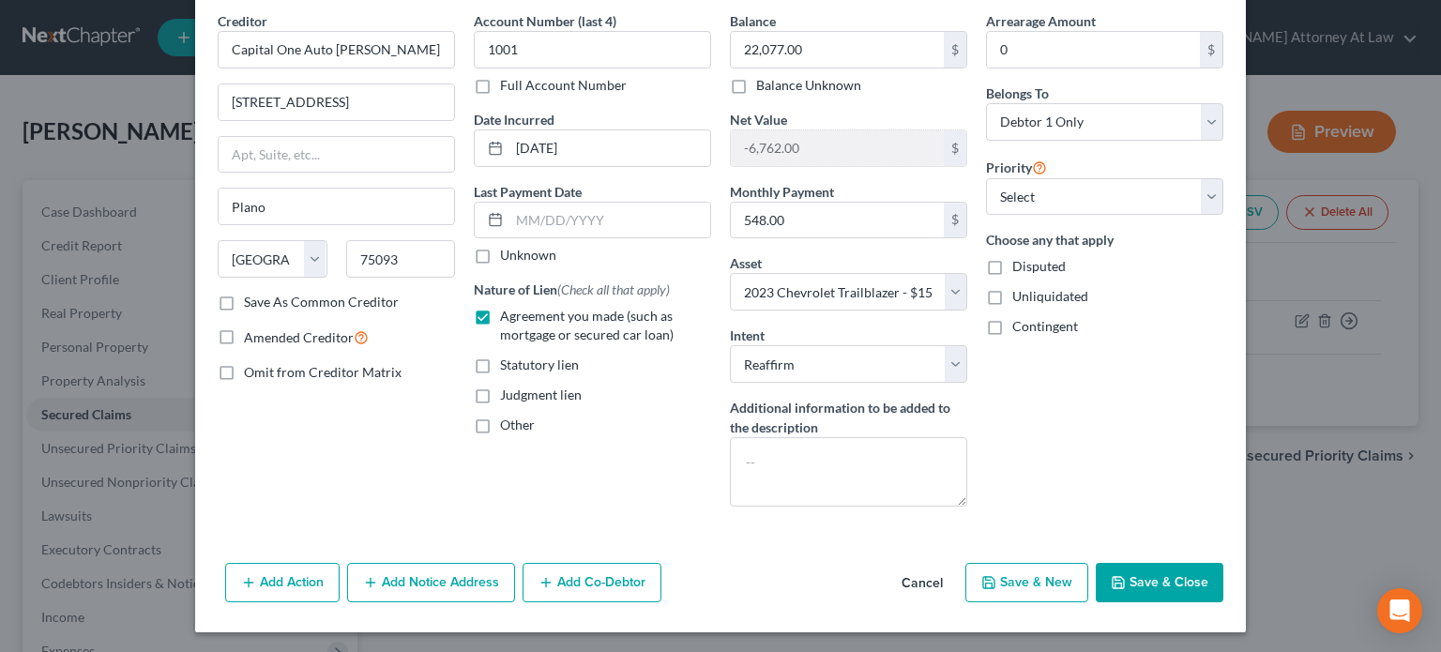
click at [1111, 575] on icon "button" at bounding box center [1118, 582] width 15 height 15
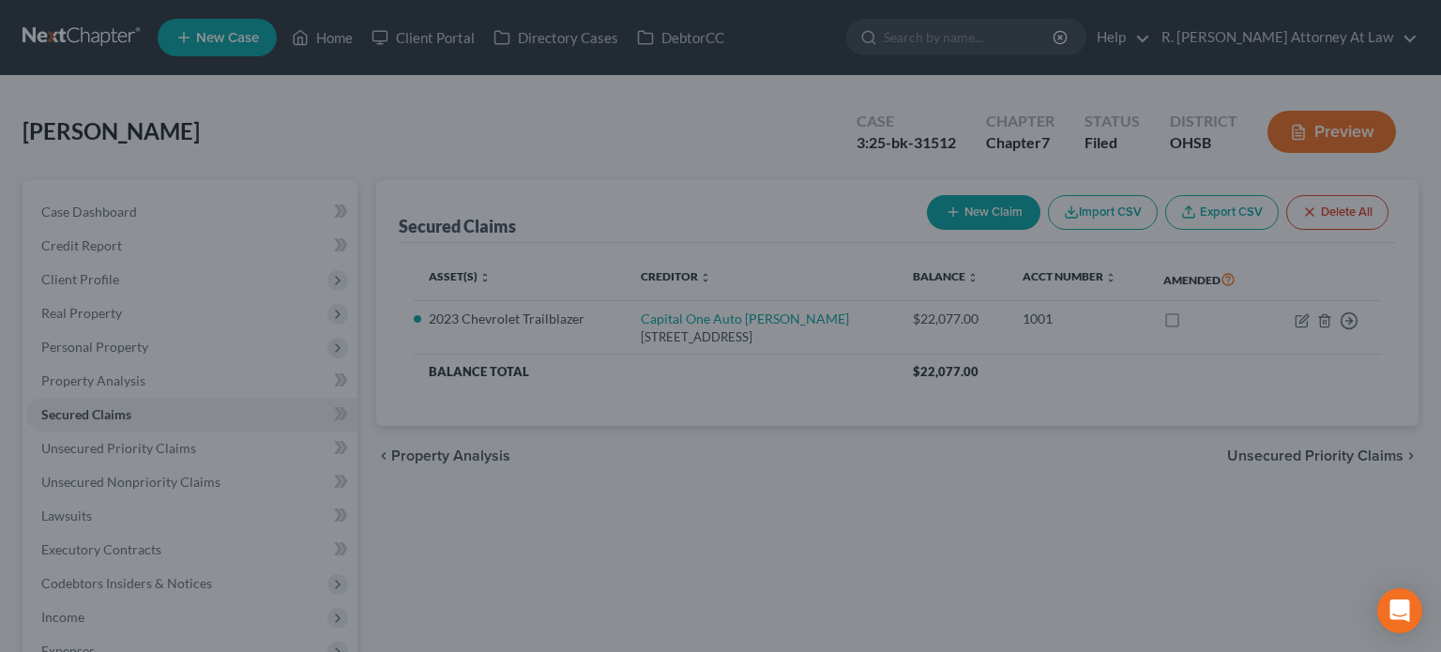
select select "11"
